Goal: Information Seeking & Learning: Learn about a topic

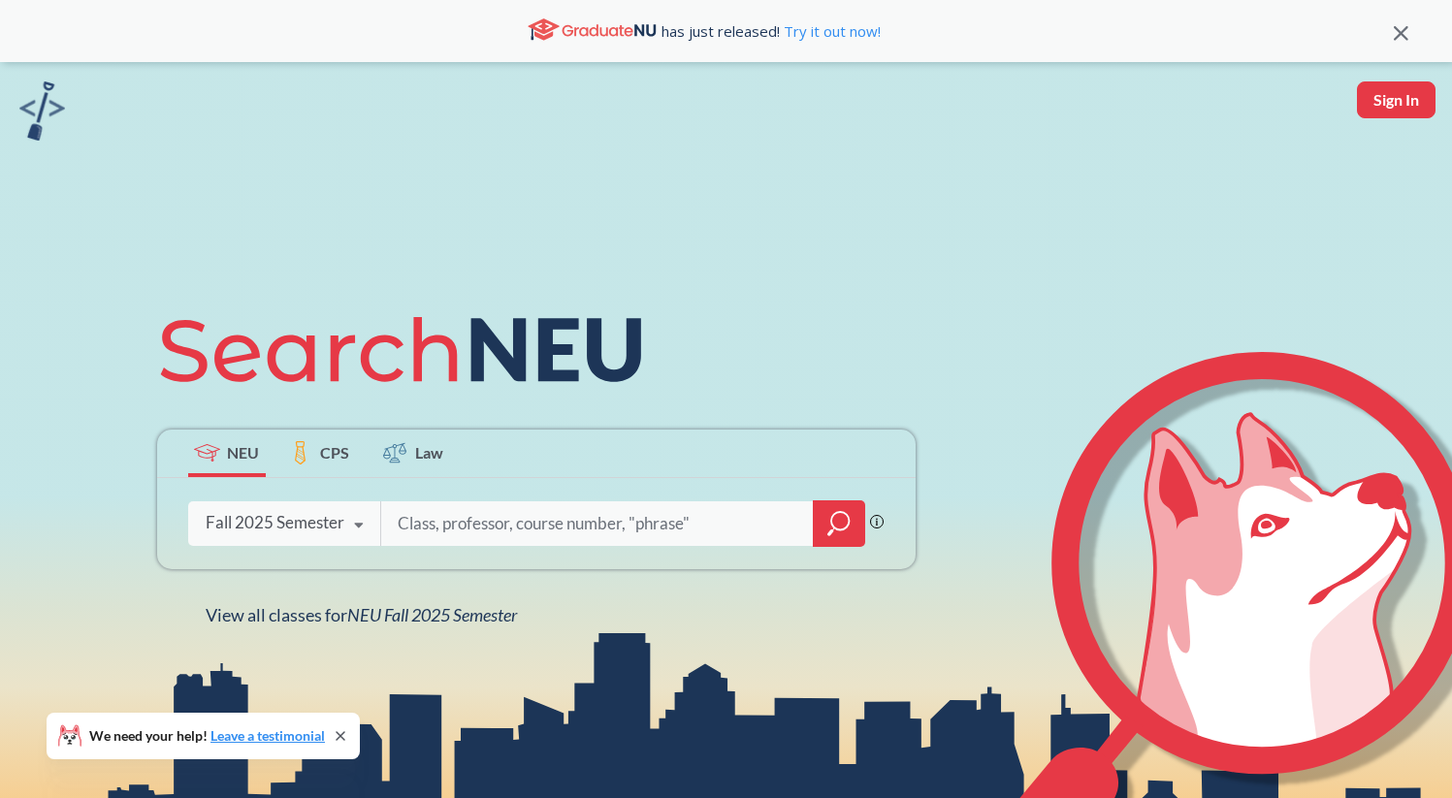
click at [831, 538] on div at bounding box center [839, 524] width 52 height 47
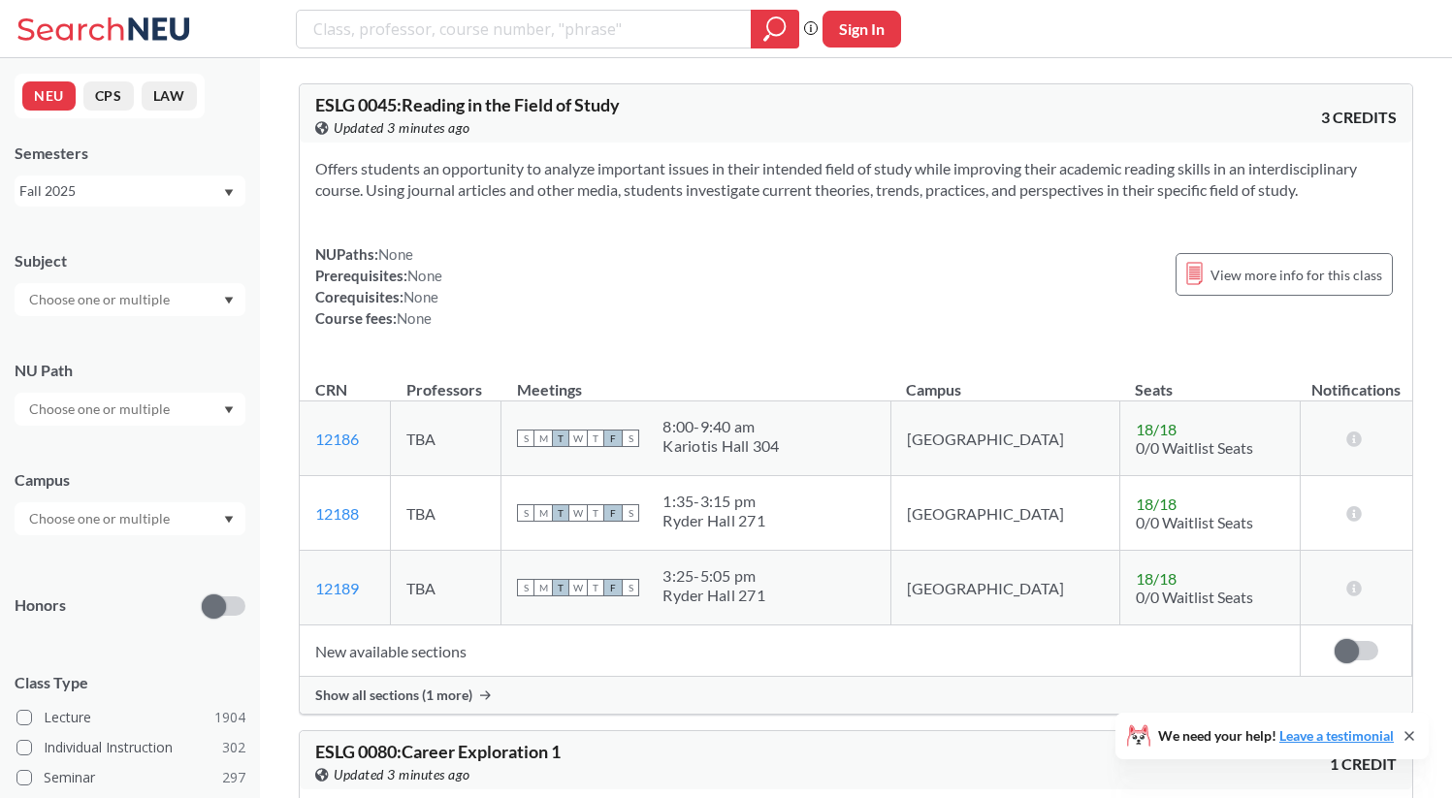
click at [117, 431] on div "Subject NU Path Campus Honors Class Type Lecture 1904 Individual Instruction 30…" at bounding box center [130, 671] width 231 height 880
click at [130, 395] on div at bounding box center [130, 409] width 231 height 33
click at [126, 411] on input "text" at bounding box center [100, 409] width 163 height 23
type input "soc"
click at [149, 438] on div "Societies/Institutions ( 139 )" at bounding box center [130, 452] width 231 height 53
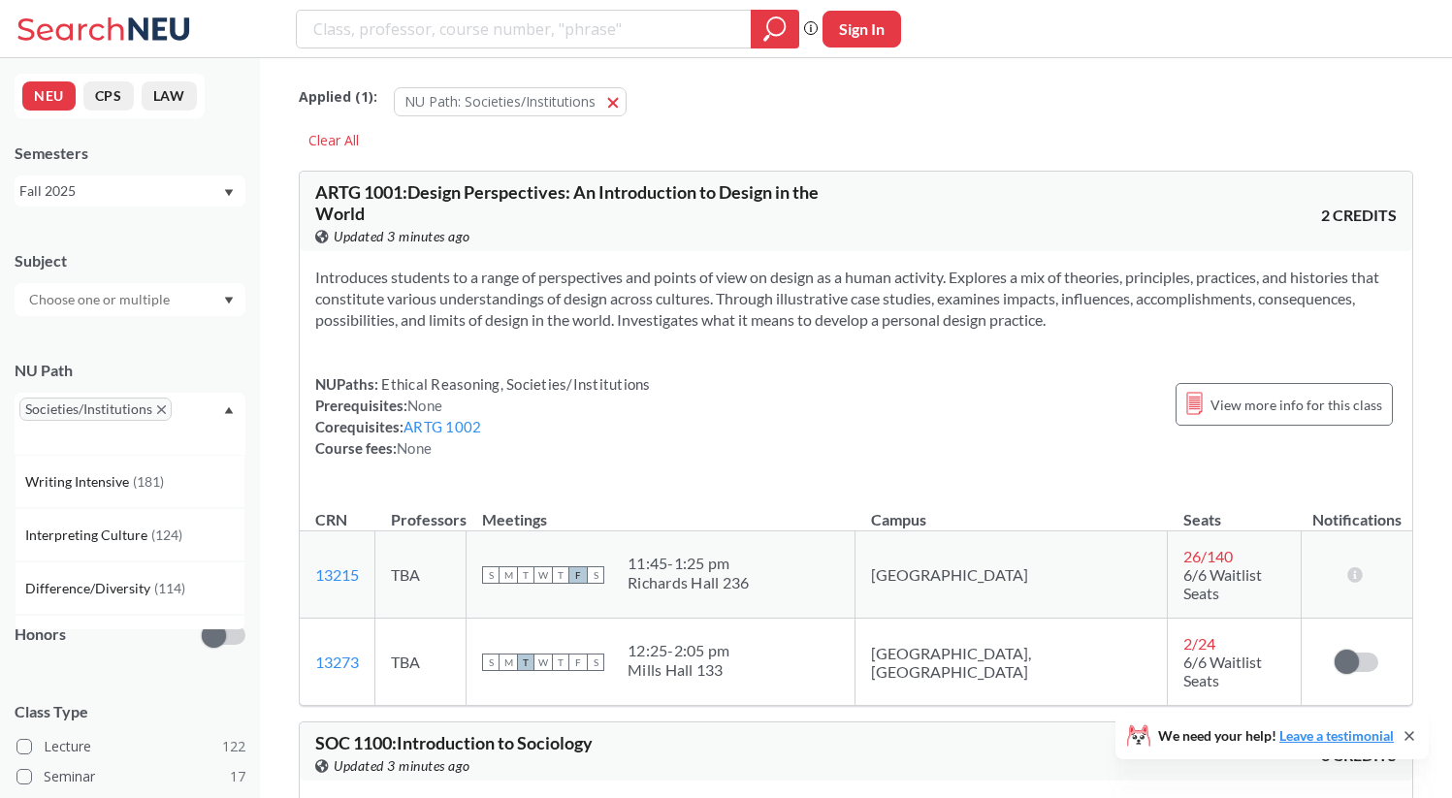
click at [184, 351] on div "NU Path Societies/Institutions Writing Intensive ( 181 ) Interpreting Culture (…" at bounding box center [130, 398] width 231 height 114
click at [179, 550] on div at bounding box center [130, 548] width 231 height 33
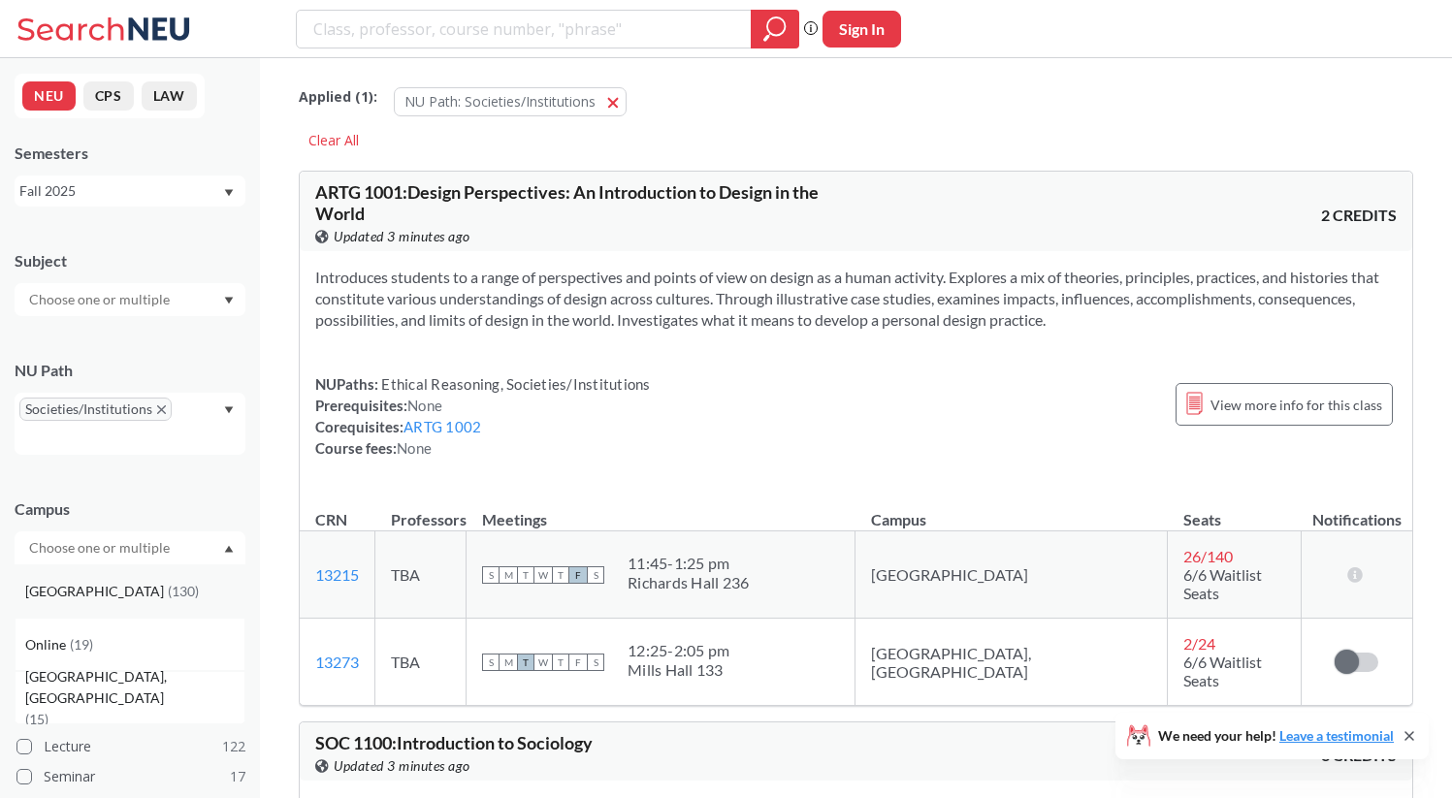
click at [170, 590] on div "[GEOGRAPHIC_DATA] ( 130 )" at bounding box center [134, 591] width 219 height 21
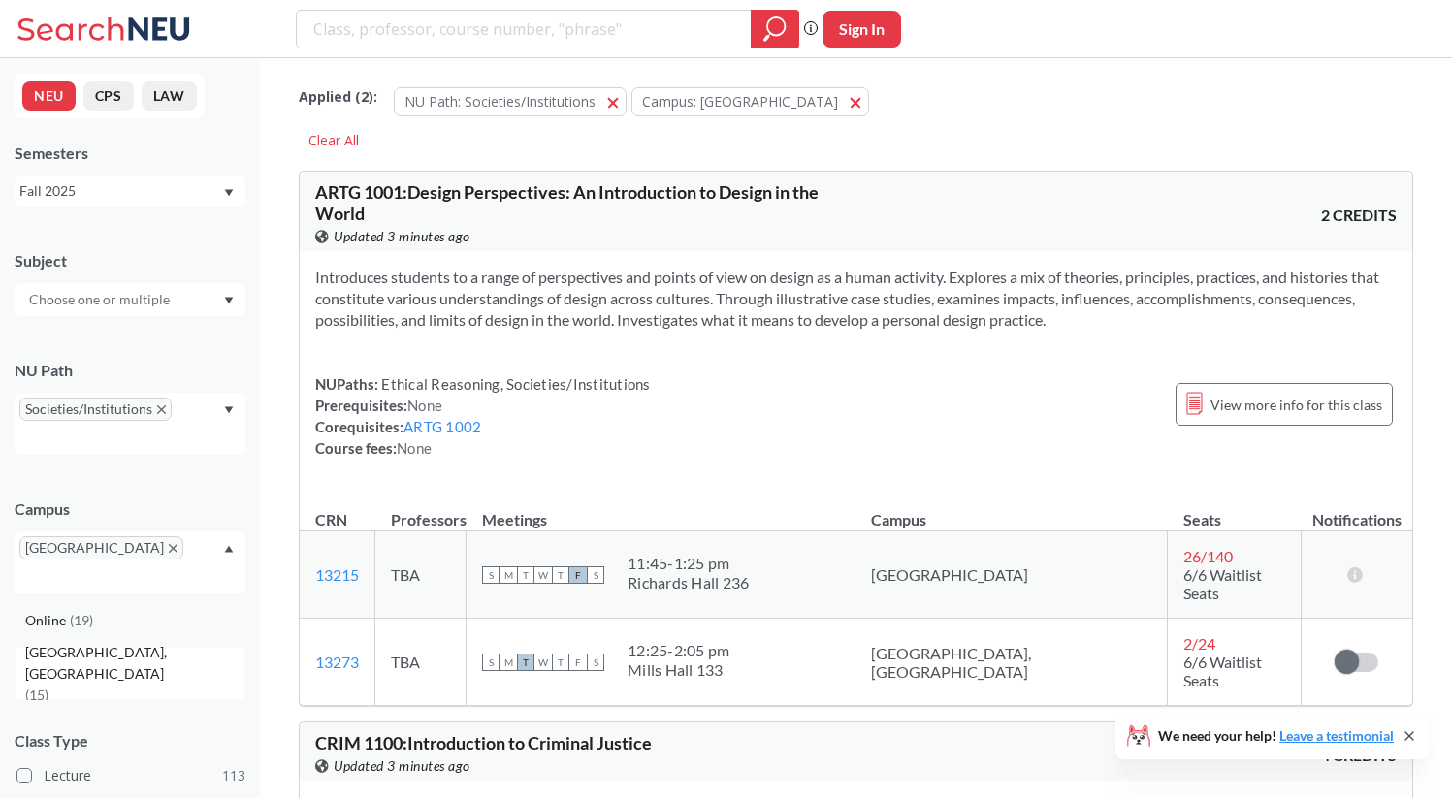
click at [104, 610] on div "Online ( 19 )" at bounding box center [134, 620] width 219 height 21
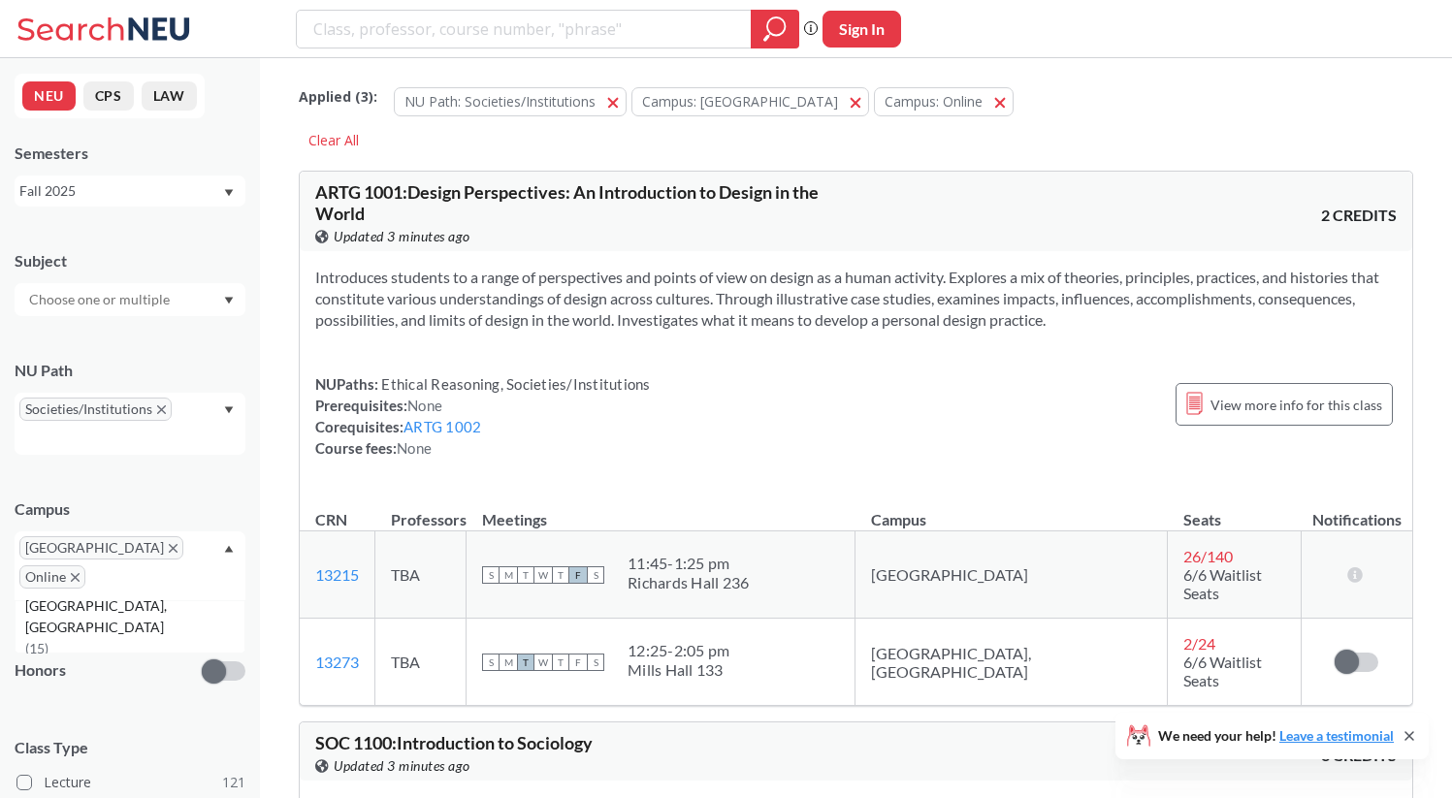
click at [125, 518] on div "Campus" at bounding box center [130, 509] width 231 height 21
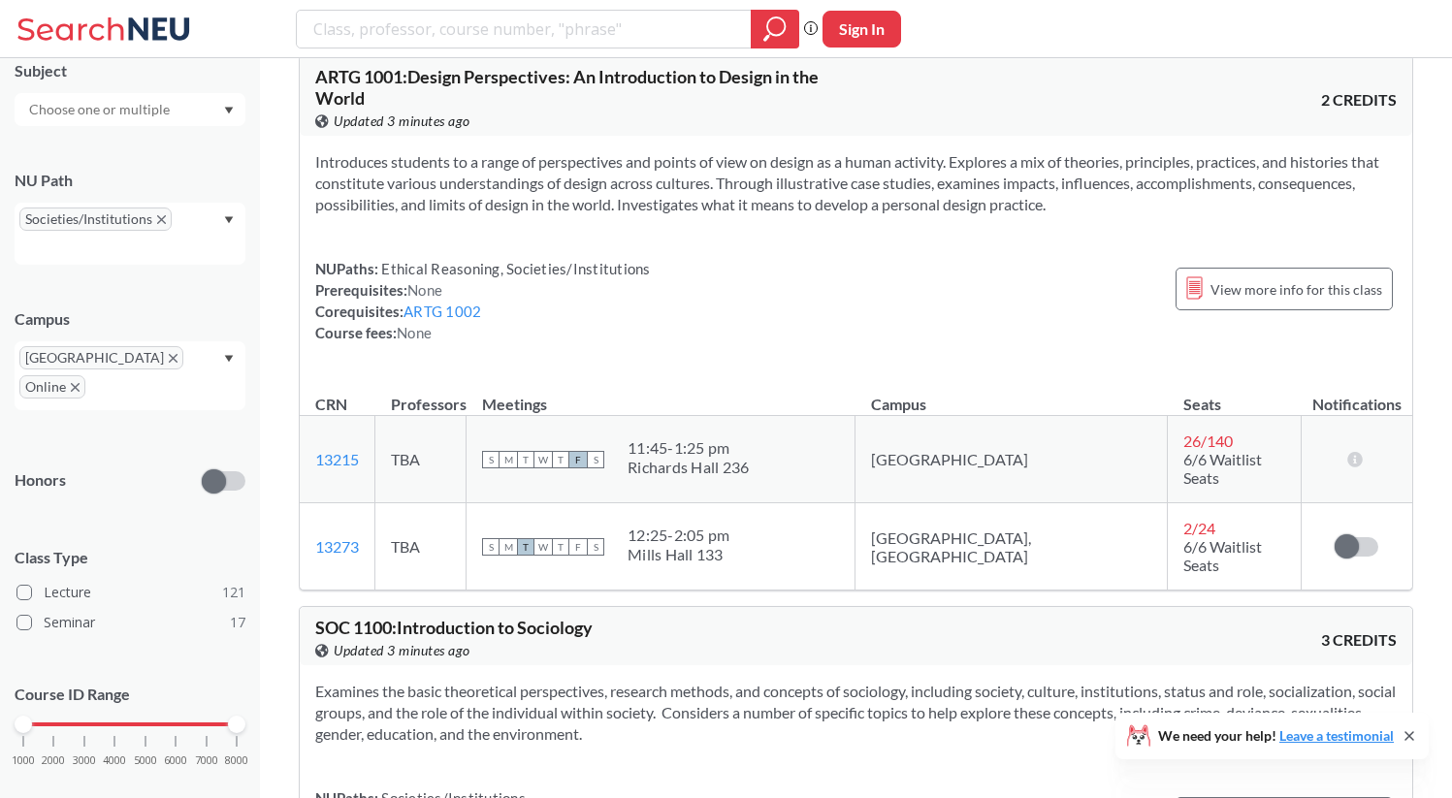
scroll to position [227, 0]
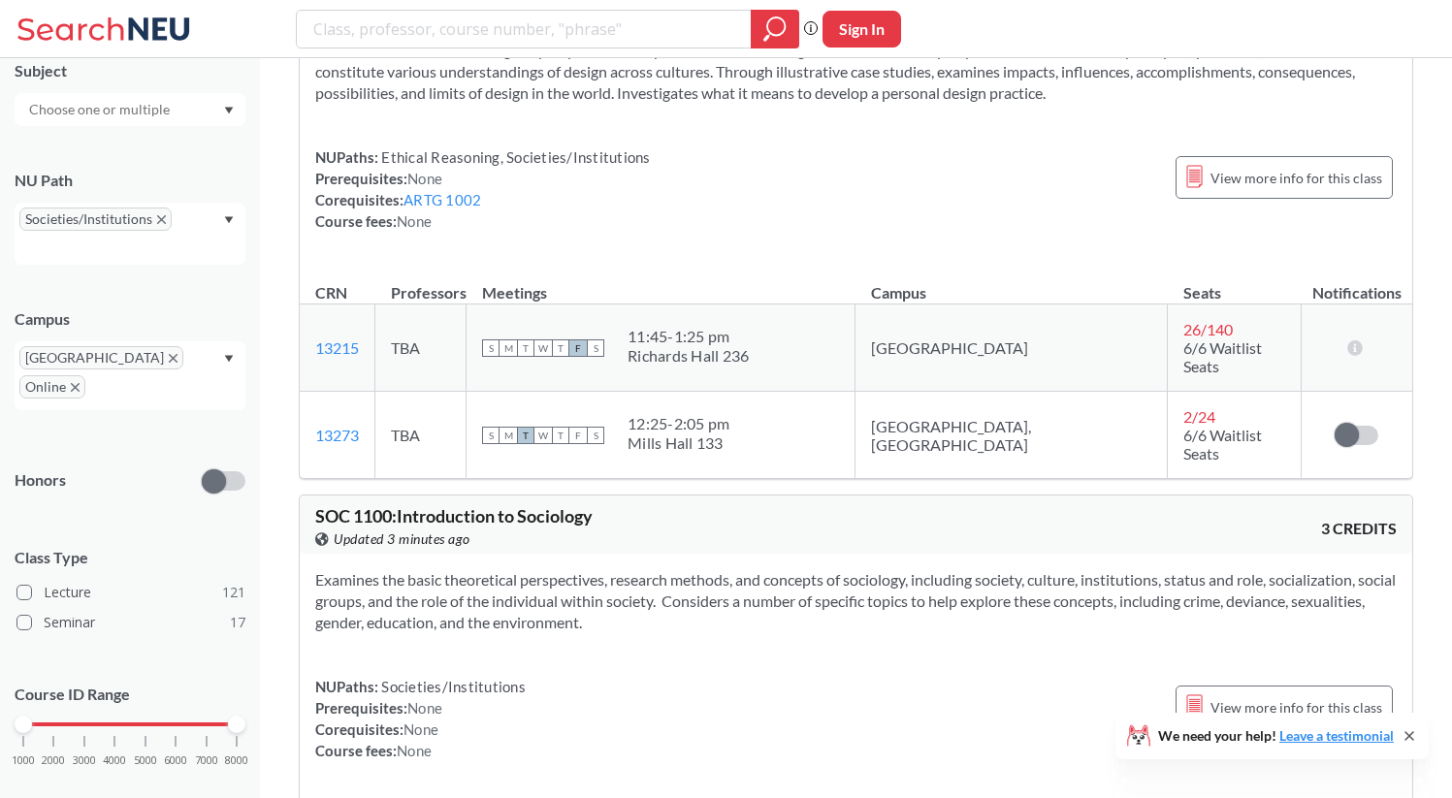
click at [243, 718] on div "1000 2000 3000 4000 5000 6000 7000 8000" at bounding box center [130, 761] width 231 height 87
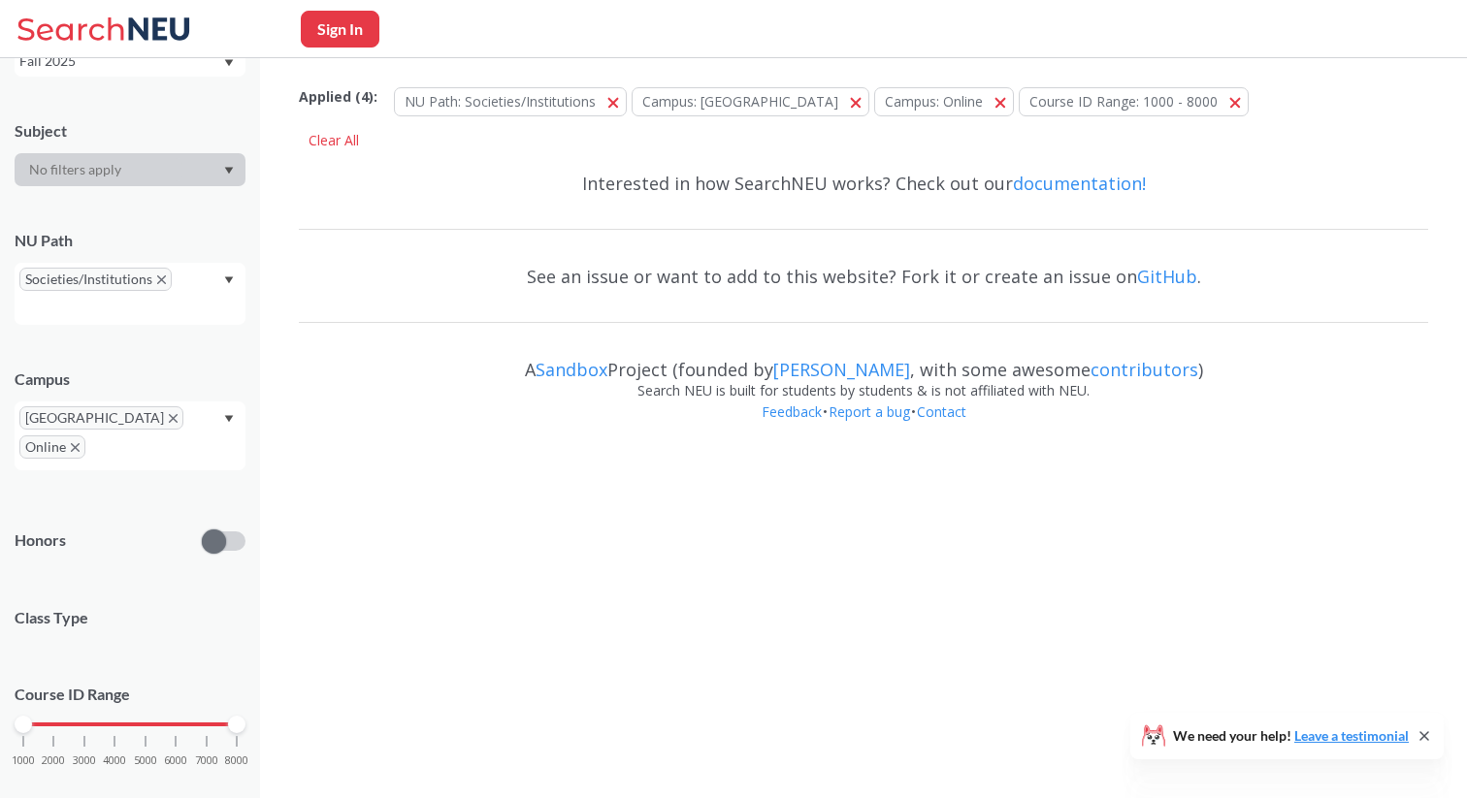
scroll to position [190, 0]
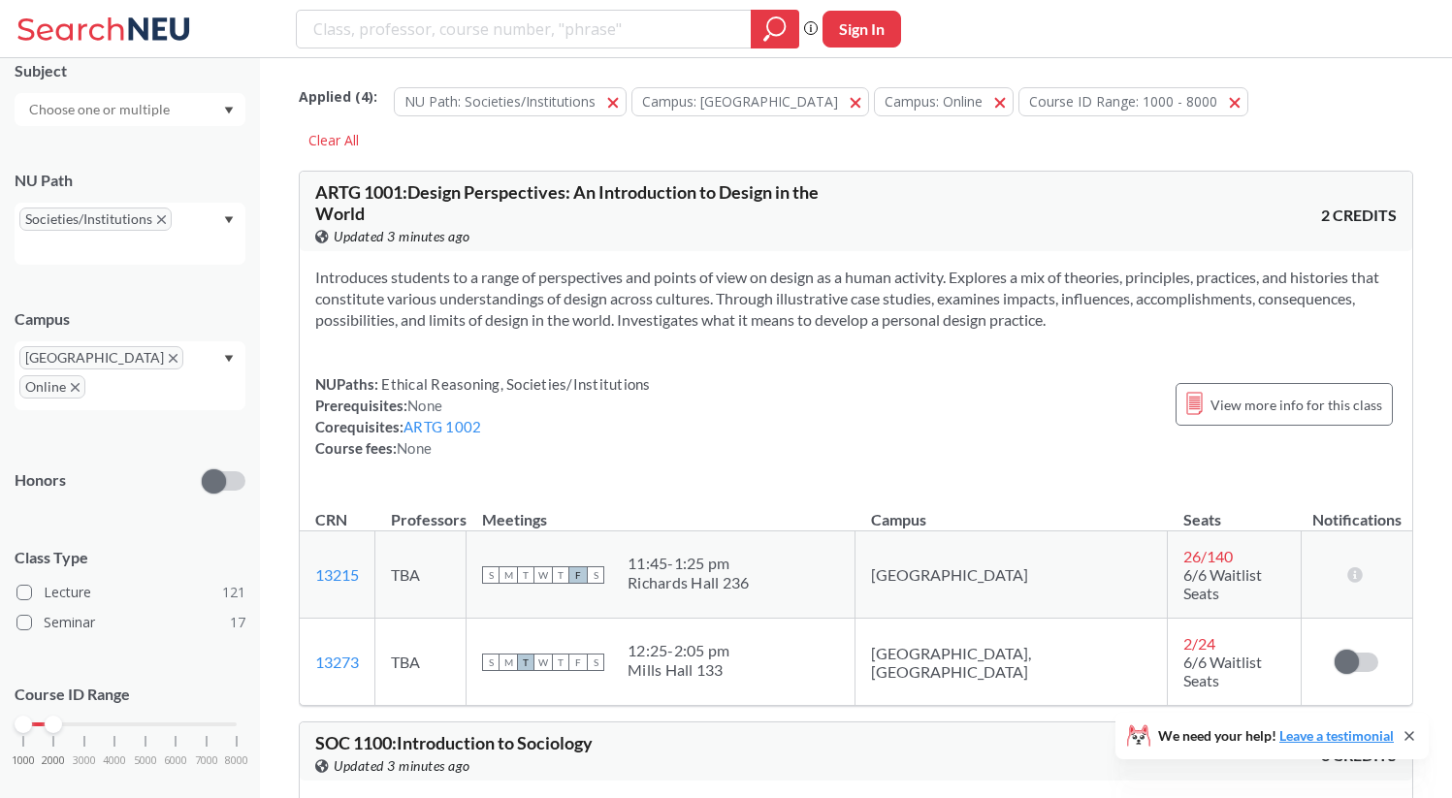
drag, startPoint x: 238, startPoint y: 696, endPoint x: 45, endPoint y: 693, distance: 193.1
click at [45, 716] on div at bounding box center [53, 724] width 17 height 17
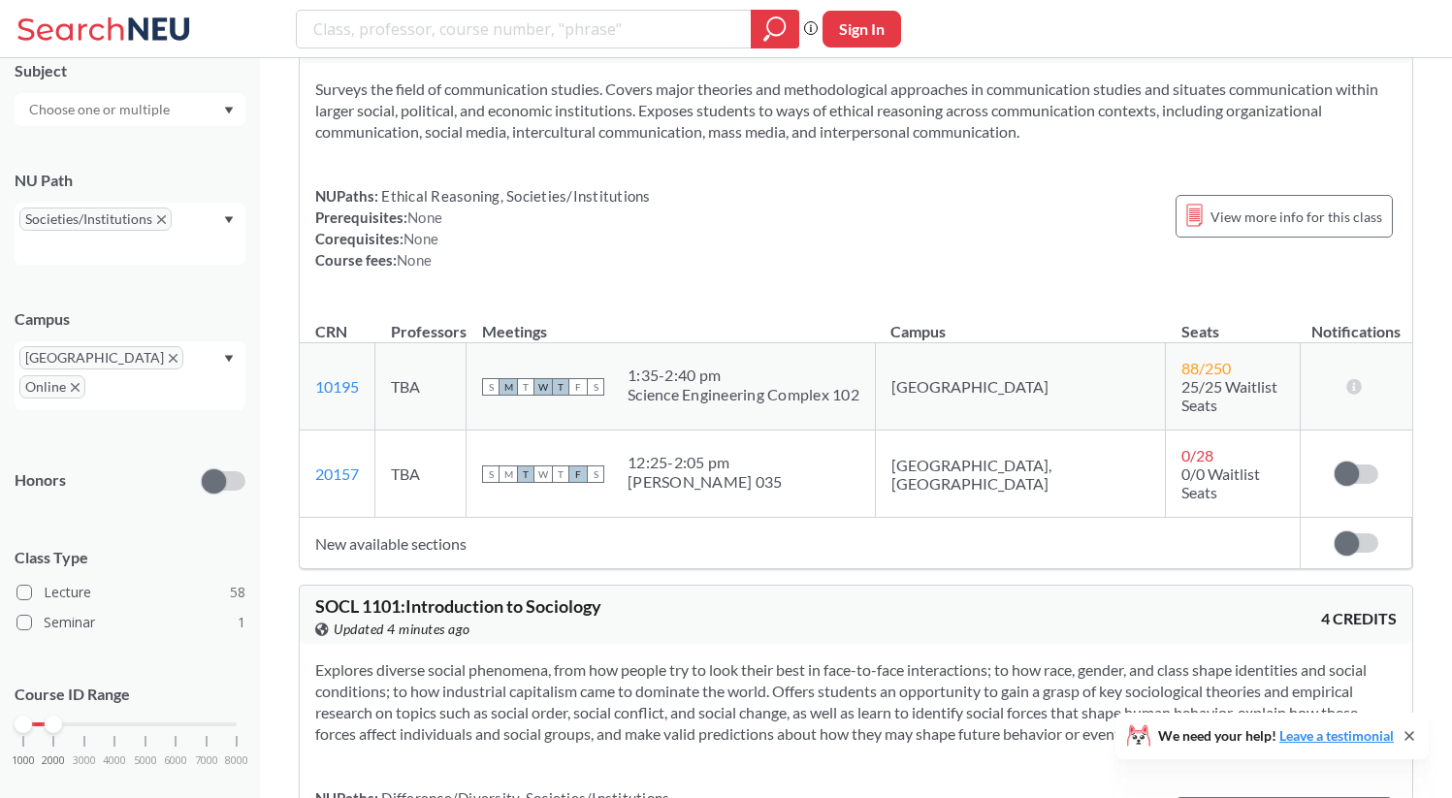
scroll to position [4700, 0]
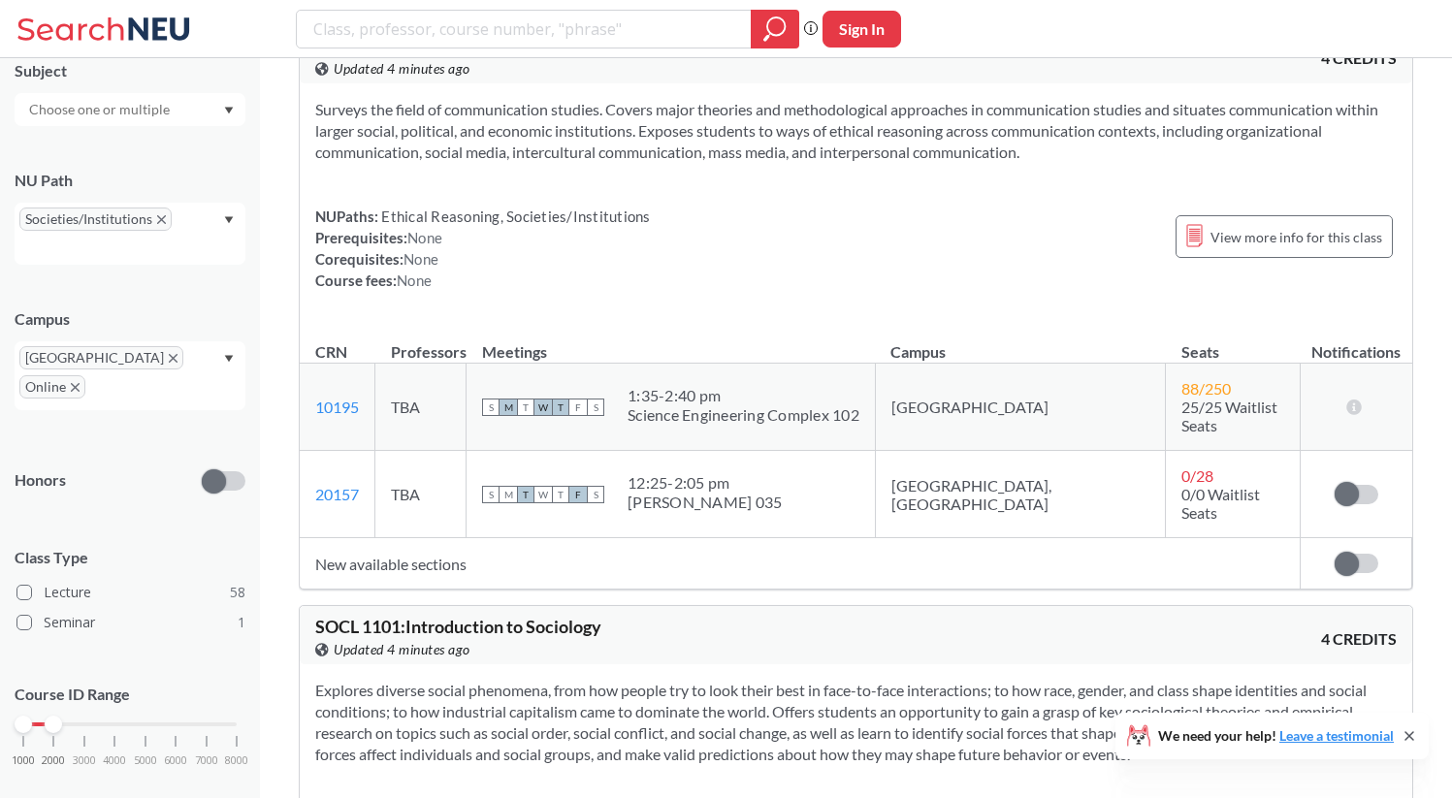
click at [705, 386] on div "1:35 - 2:40 pm" at bounding box center [744, 395] width 232 height 19
click at [1166, 364] on td "88 / 250 25/25 Waitlist Seats" at bounding box center [1233, 407] width 135 height 87
click at [1182, 398] on span "25/25 Waitlist Seats" at bounding box center [1230, 416] width 96 height 37
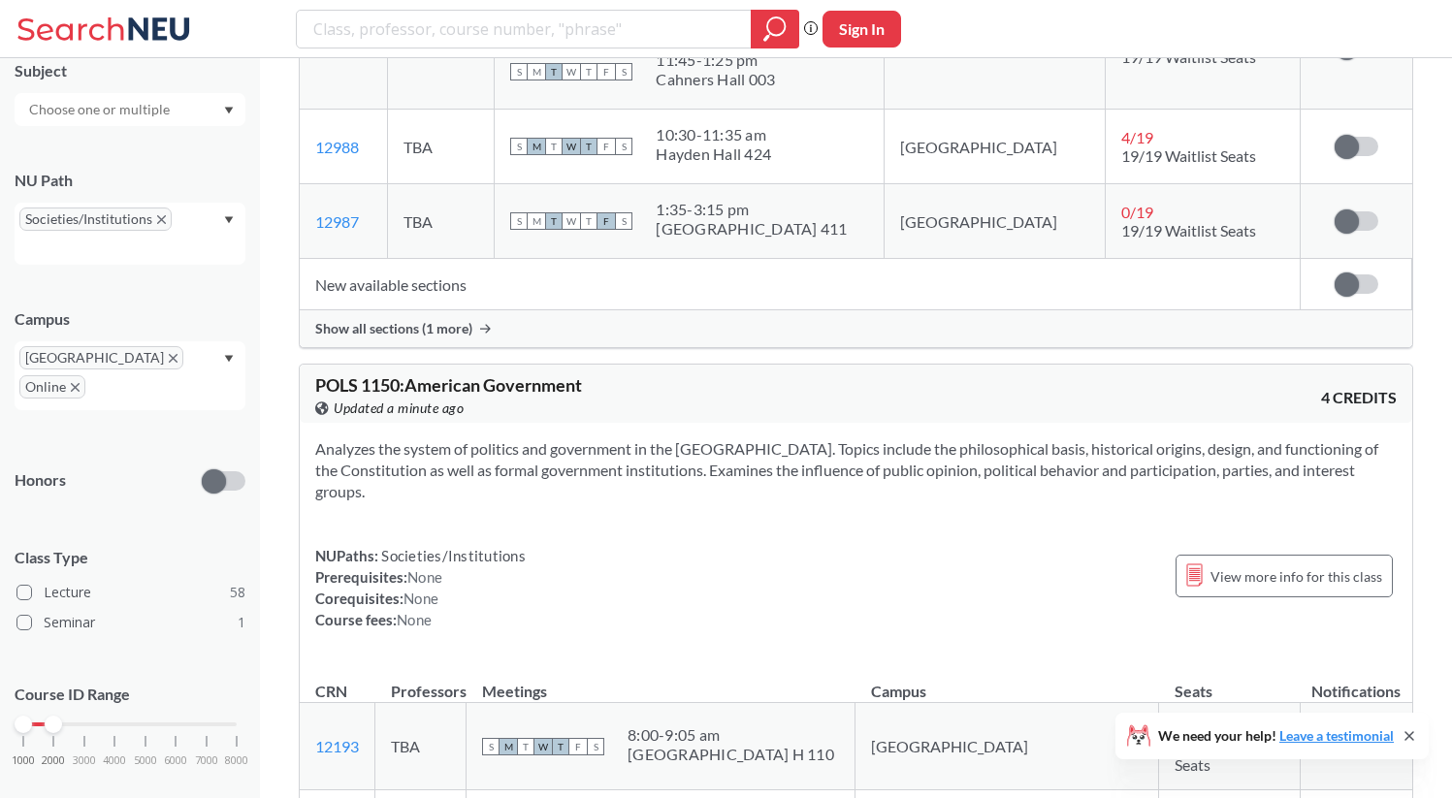
scroll to position [14945, 0]
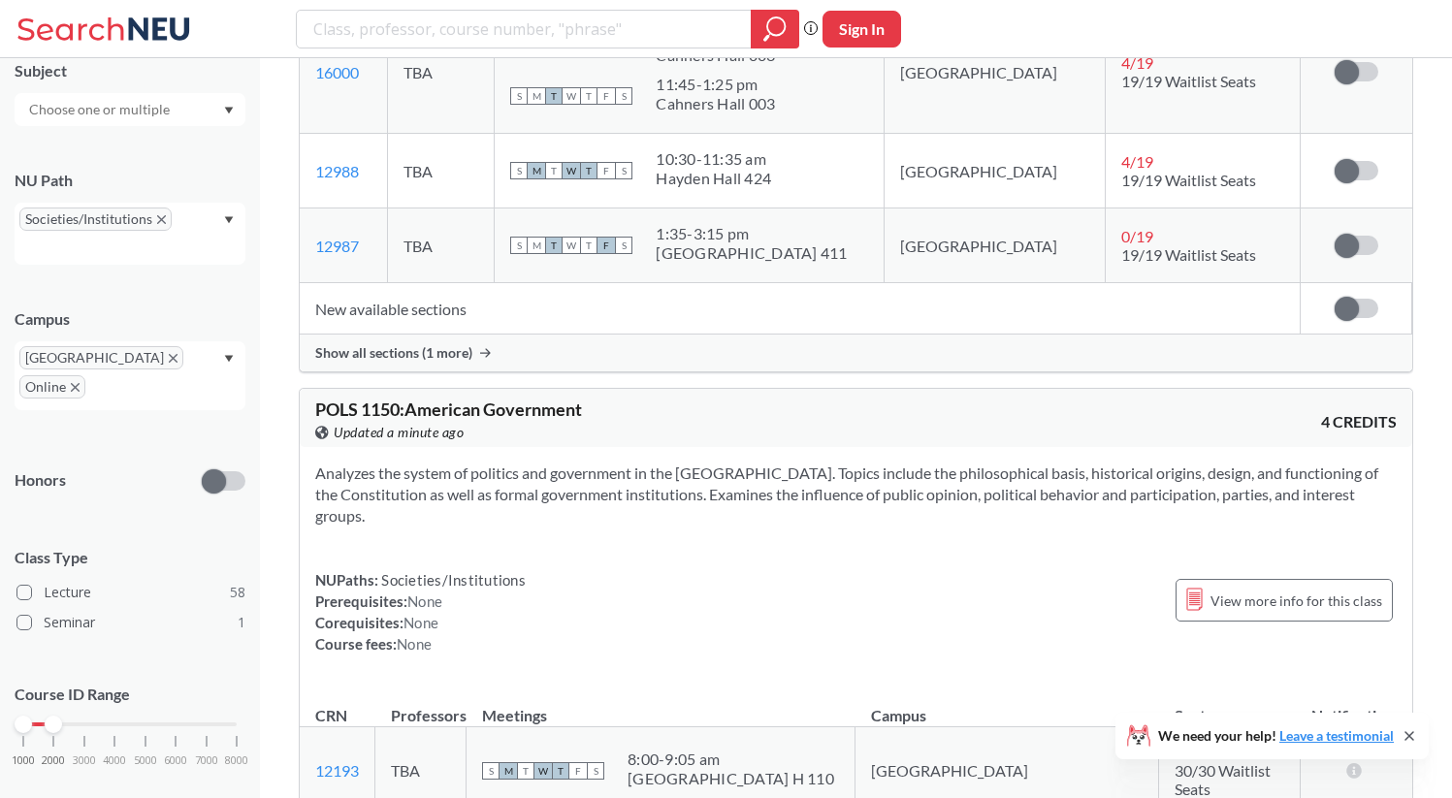
click at [514, 463] on section "Analyzes the system of politics and government in the [GEOGRAPHIC_DATA]. Topics…" at bounding box center [856, 495] width 1082 height 64
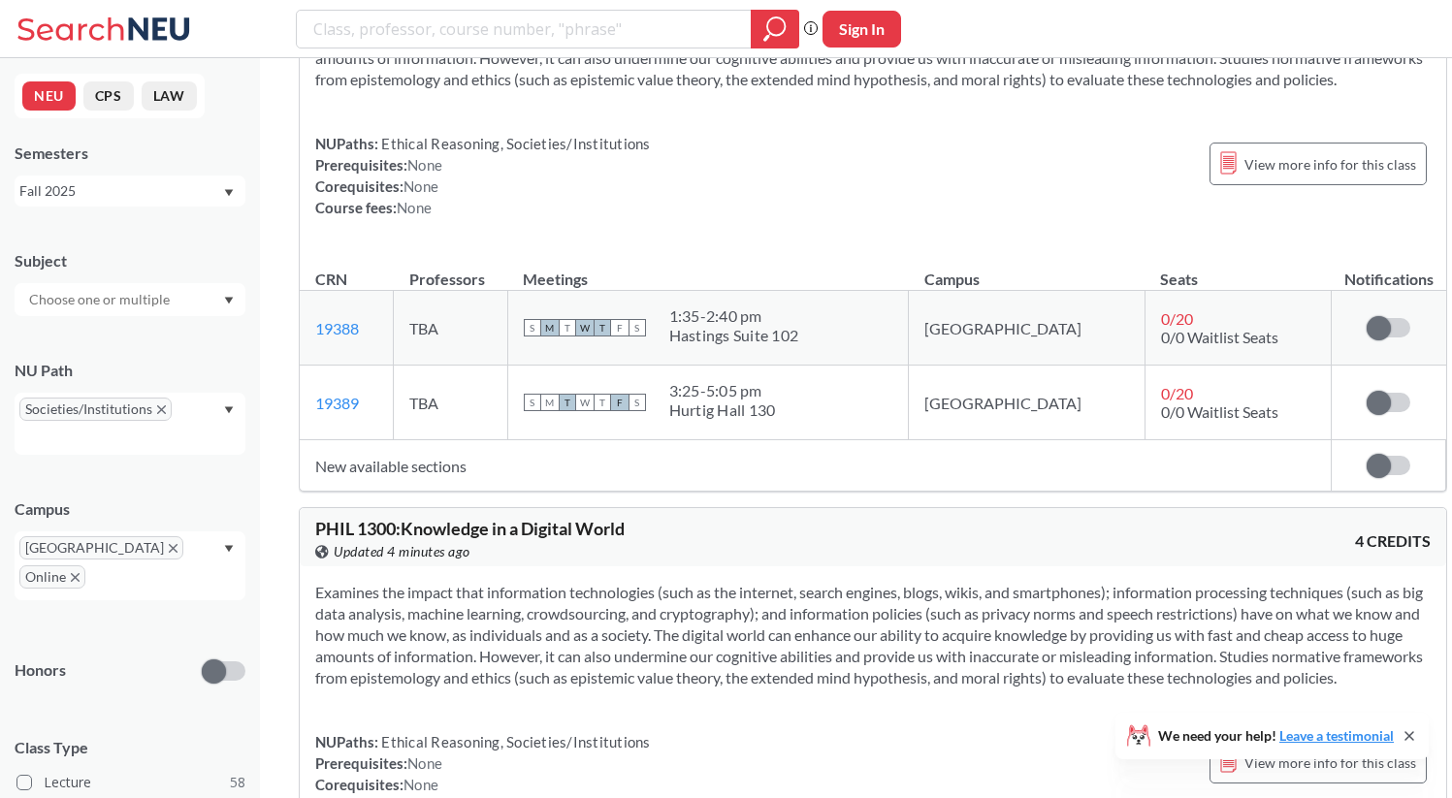
scroll to position [26911, 0]
click at [605, 580] on section "Examines the impact that information technologies (such as the internet, search…" at bounding box center [873, 633] width 1116 height 107
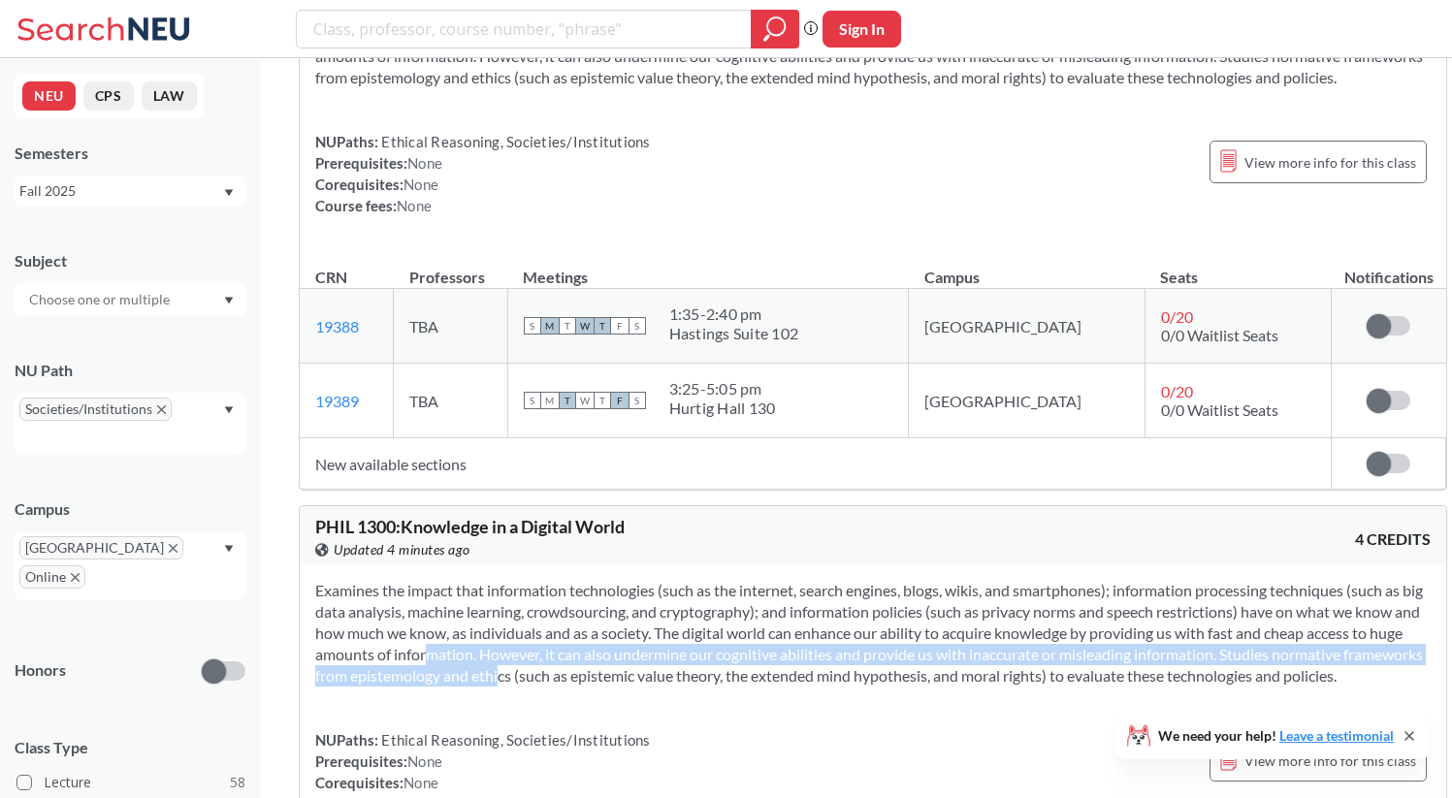
drag, startPoint x: 605, startPoint y: 379, endPoint x: 655, endPoint y: 391, distance: 50.8
click at [655, 580] on section "Examines the impact that information technologies (such as the internet, search…" at bounding box center [873, 633] width 1116 height 107
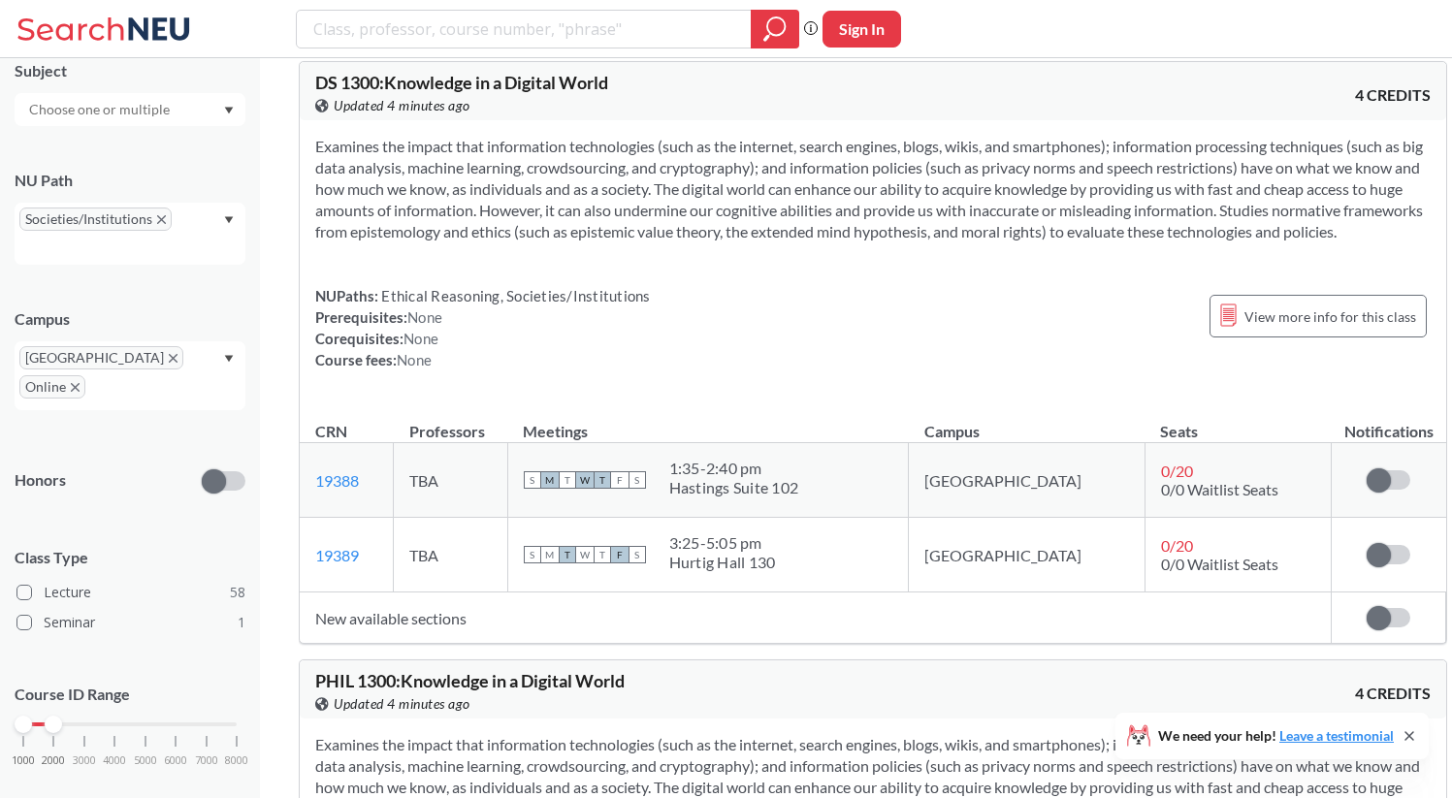
scroll to position [26688, 0]
